Goal: Check status: Check status

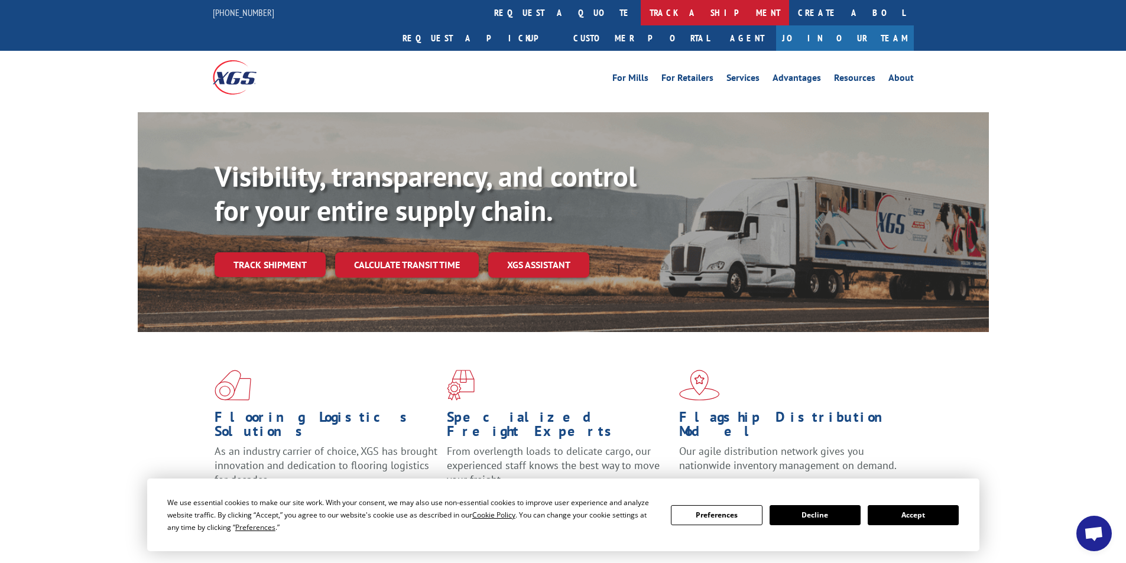
click at [641, 12] on link "track a shipment" at bounding box center [715, 12] width 148 height 25
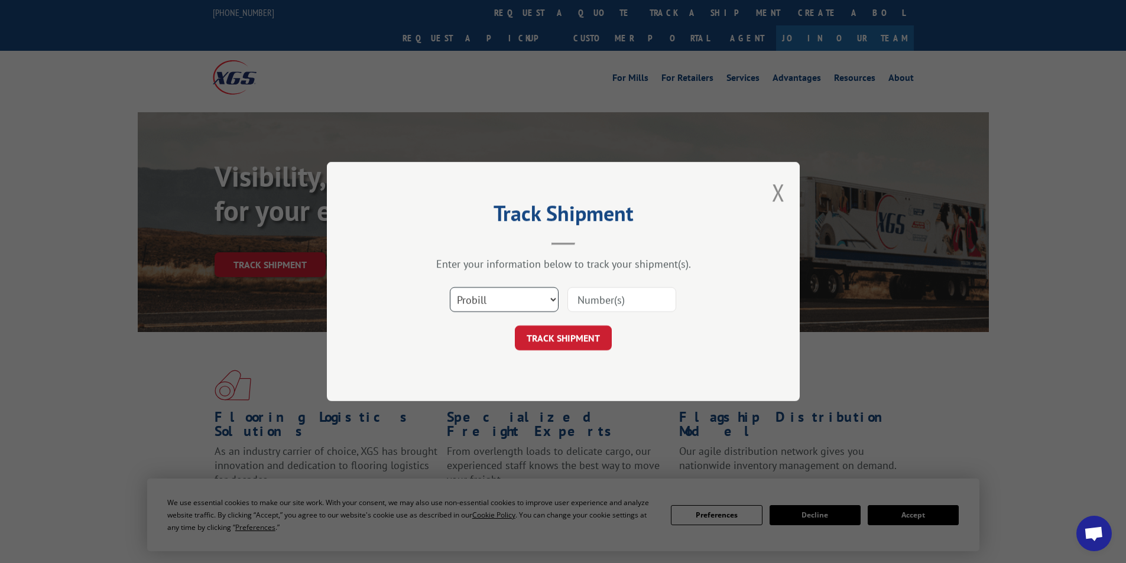
click at [498, 307] on select "Select category... Probill BOL PO" at bounding box center [504, 299] width 109 height 25
select select "bol"
click at [450, 287] on select "Select category... Probill BOL PO" at bounding box center [504, 299] width 109 height 25
click at [612, 299] on input at bounding box center [621, 299] width 109 height 25
paste input "3395340"
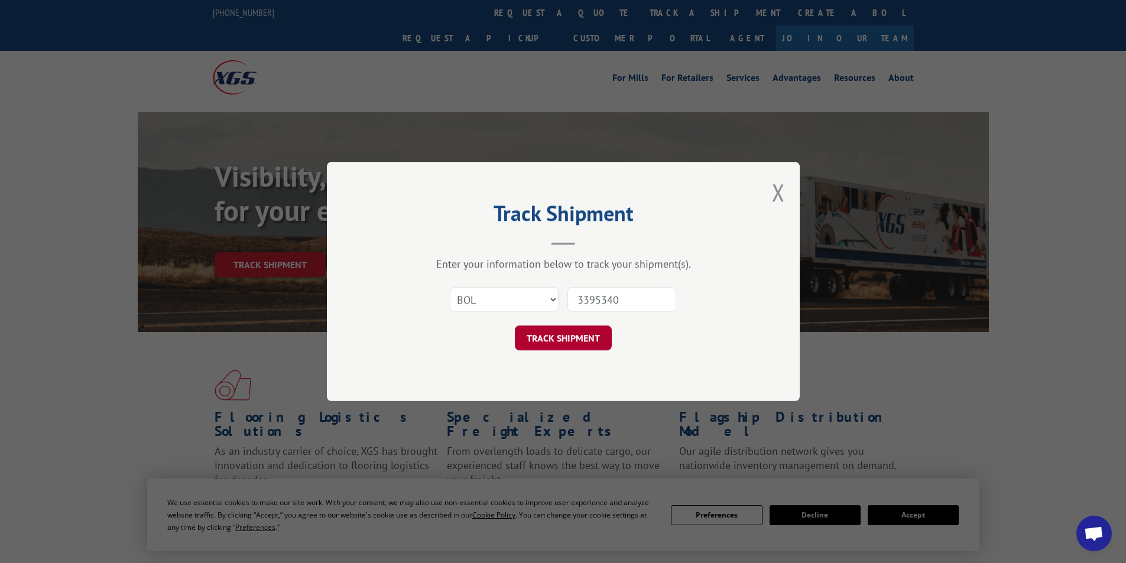
type input "3395340"
click at [594, 332] on button "TRACK SHIPMENT" at bounding box center [563, 338] width 97 height 25
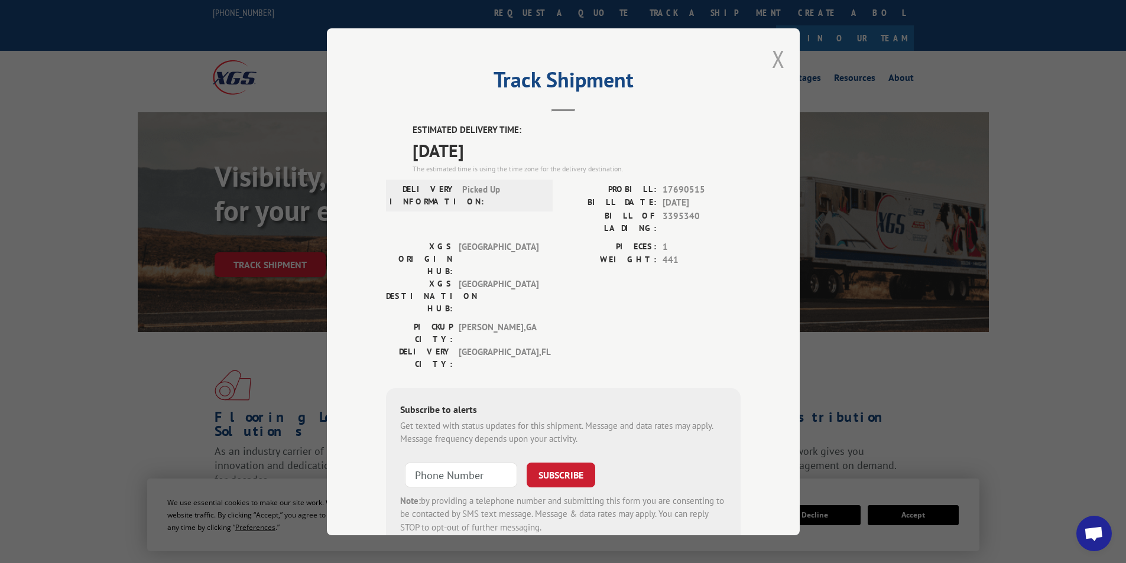
click at [775, 57] on button "Close modal" at bounding box center [778, 58] width 13 height 31
